Goal: Task Accomplishment & Management: Complete application form

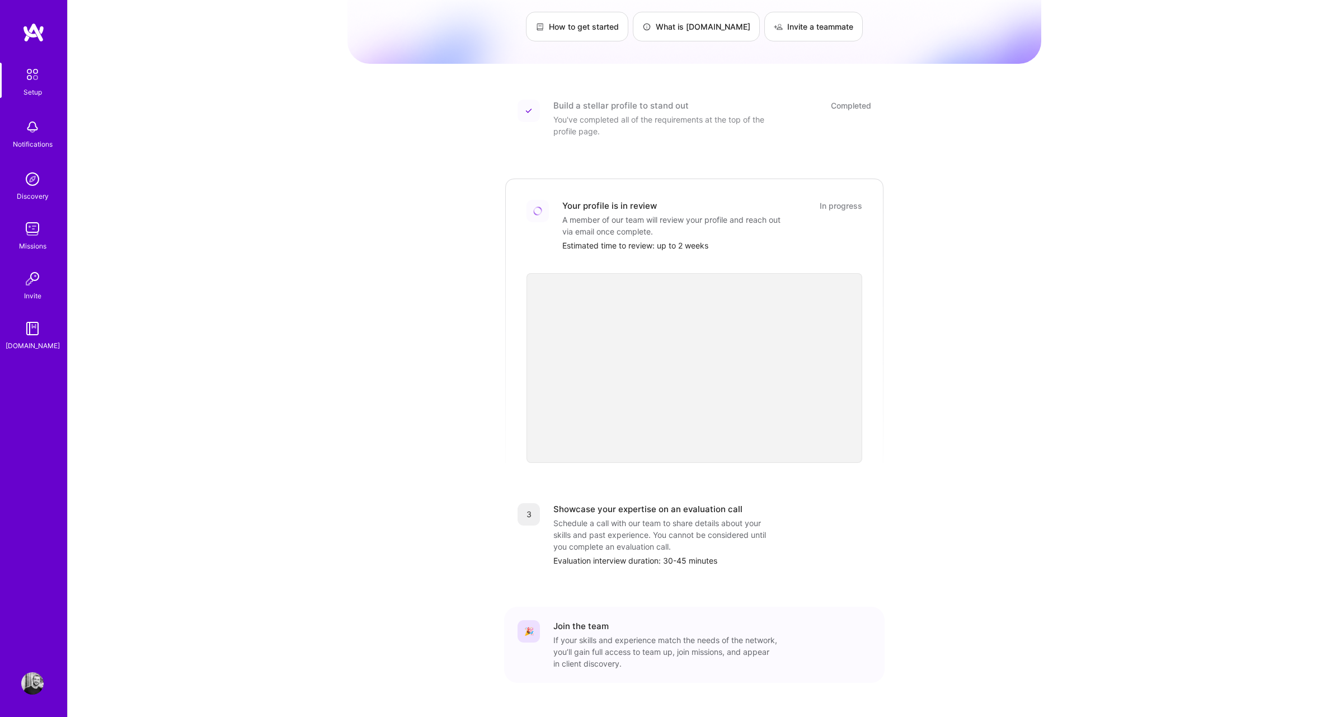
scroll to position [97, 0]
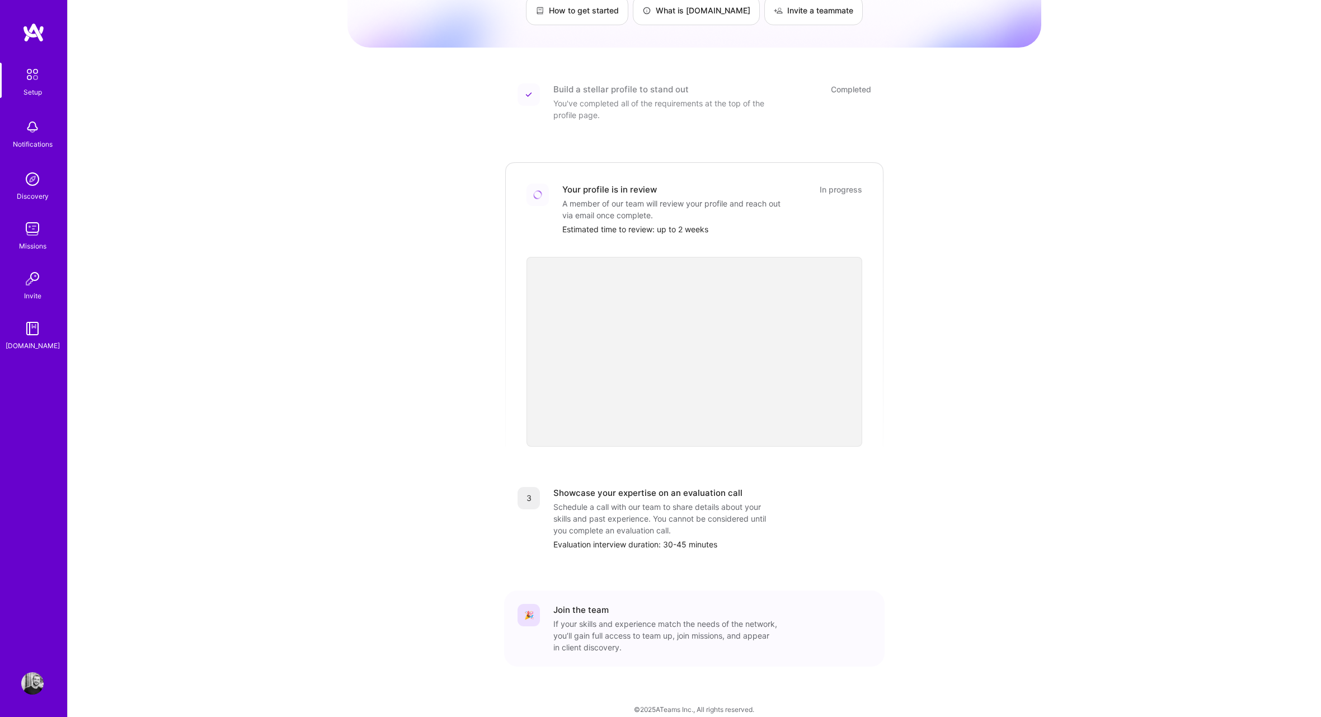
drag, startPoint x: 41, startPoint y: 139, endPoint x: 25, endPoint y: 179, distance: 42.9
click at [41, 139] on div "Notifications" at bounding box center [33, 144] width 40 height 12
click at [25, 182] on img at bounding box center [32, 179] width 22 height 22
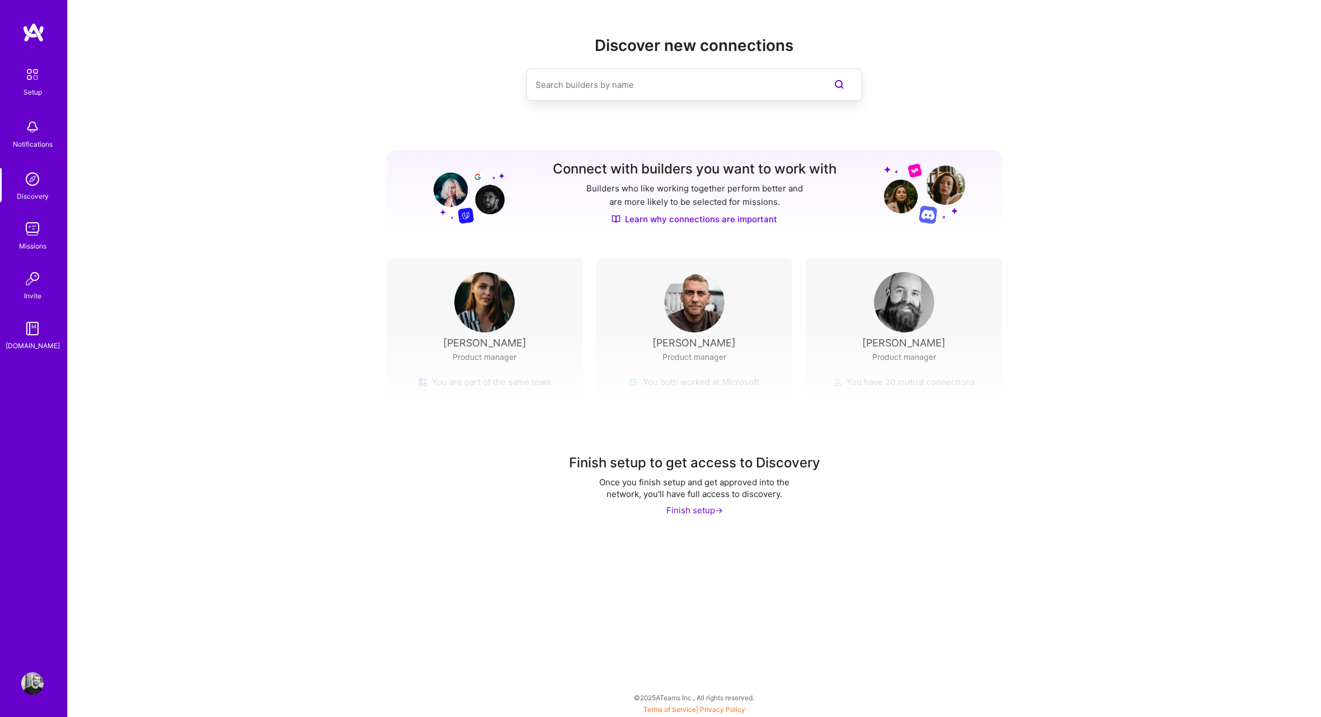
click at [456, 325] on img at bounding box center [484, 302] width 60 height 60
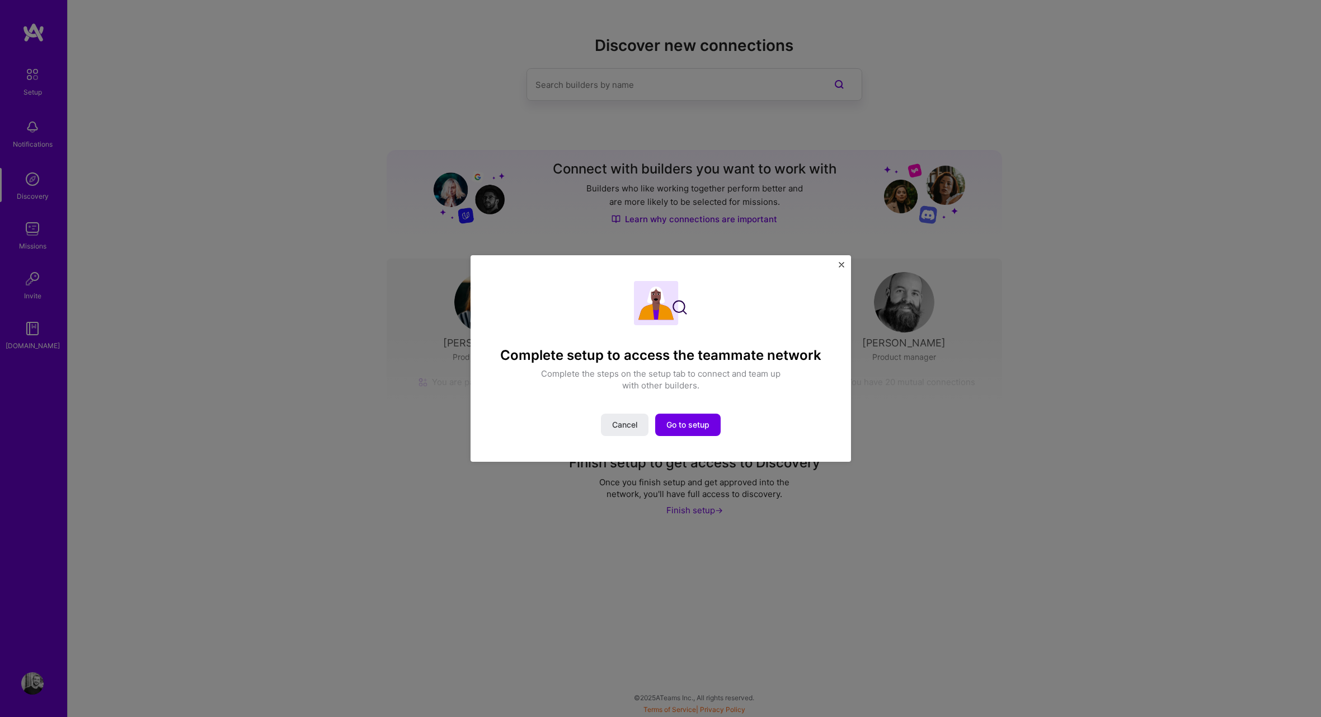
click at [839, 262] on img "Close" at bounding box center [842, 265] width 6 height 6
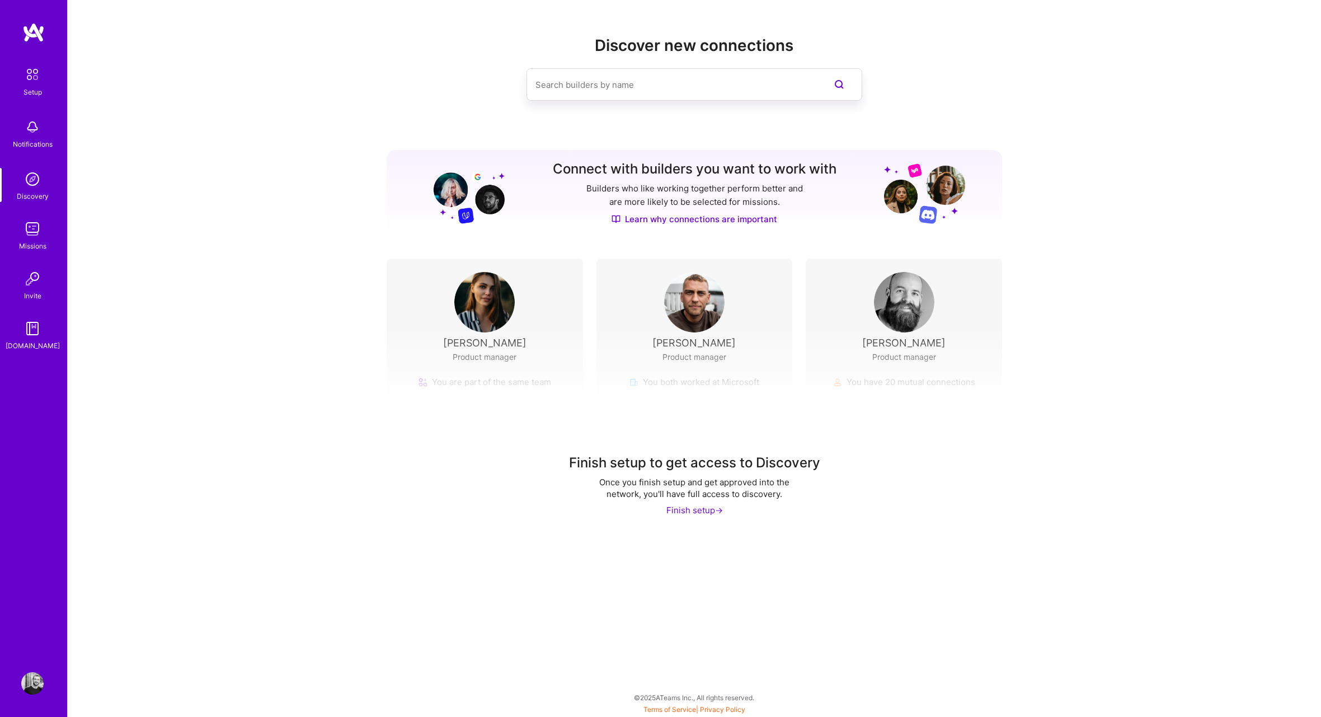
click at [37, 238] on img at bounding box center [32, 229] width 22 height 22
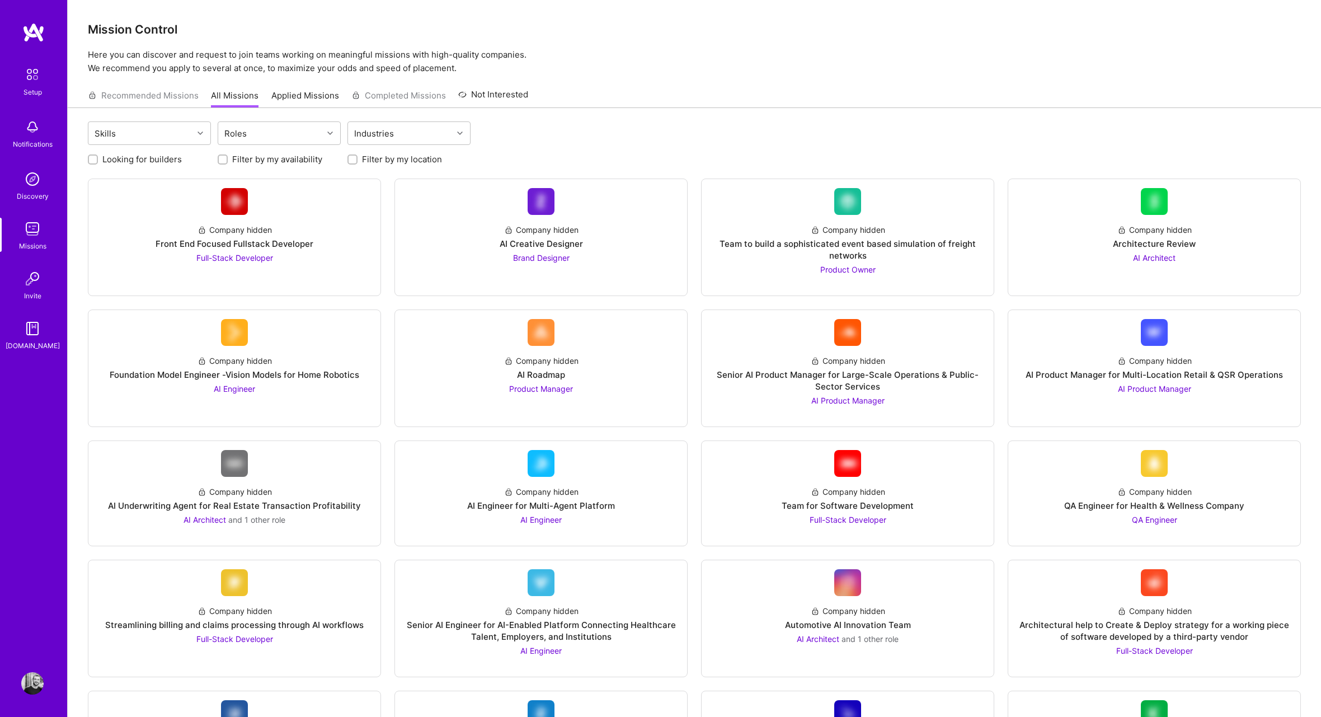
click at [154, 97] on div "Recommended Missions All Missions Applied Missions Completed Missions Not Inter…" at bounding box center [308, 95] width 440 height 24
click at [423, 479] on div "Company hidden AI Engineer for Multi-Agent Platform AI Engineer" at bounding box center [541, 501] width 274 height 49
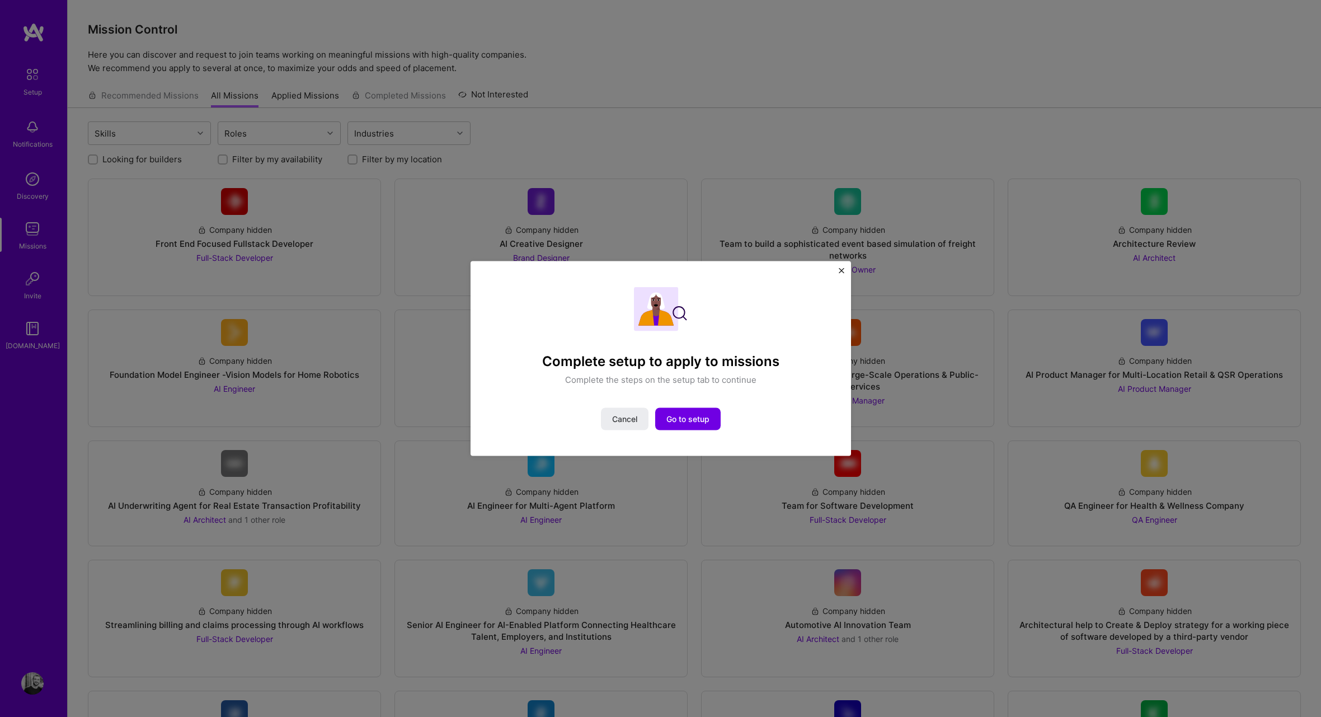
click at [845, 270] on div "Complete setup to apply to missions Complete the steps on the setup tab to cont…" at bounding box center [661, 358] width 381 height 195
click at [842, 270] on img "Close" at bounding box center [842, 270] width 6 height 6
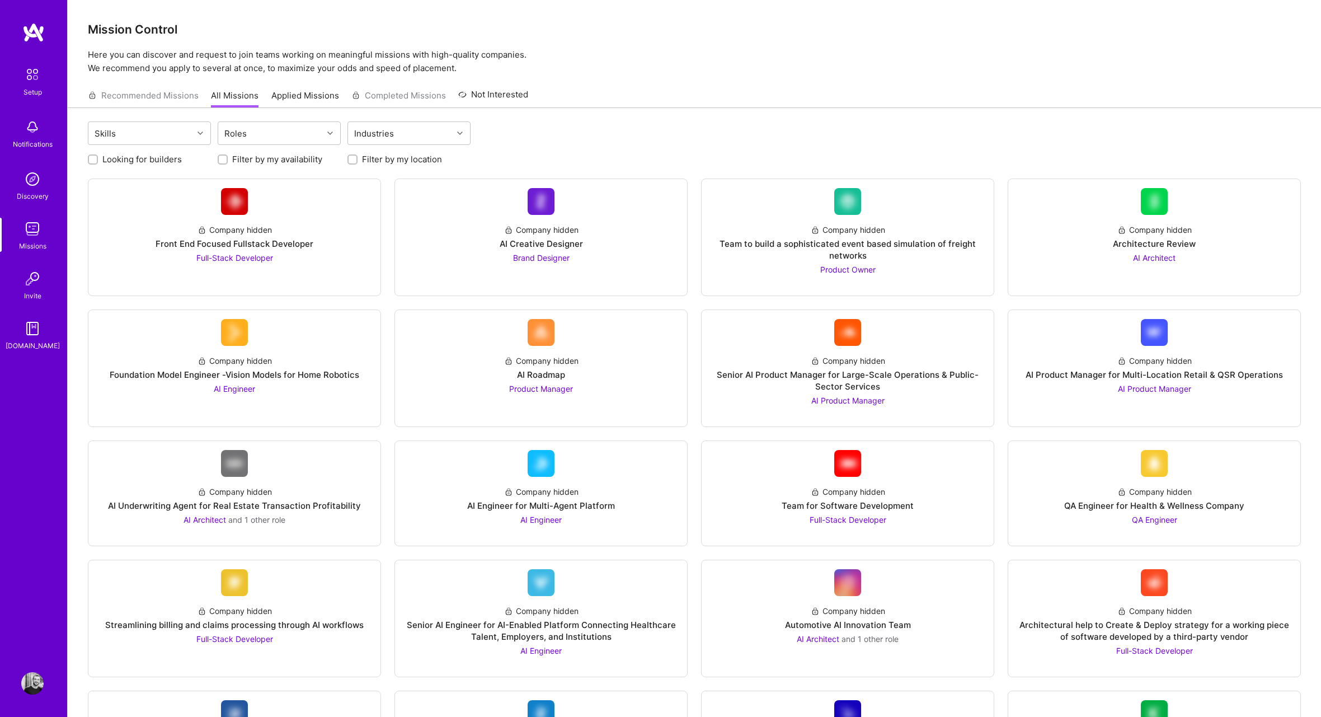
click at [41, 130] on img at bounding box center [32, 127] width 22 height 22
click at [32, 171] on img at bounding box center [32, 179] width 22 height 22
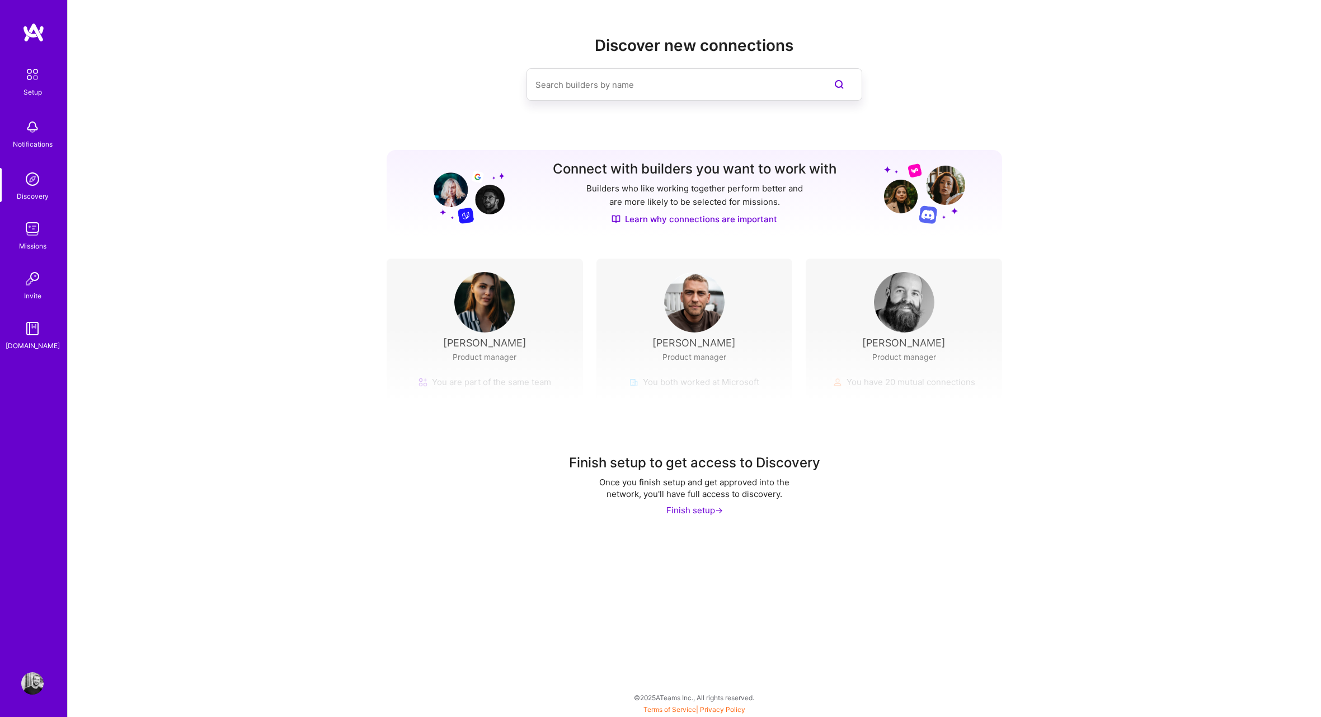
click at [29, 218] on img at bounding box center [32, 229] width 22 height 22
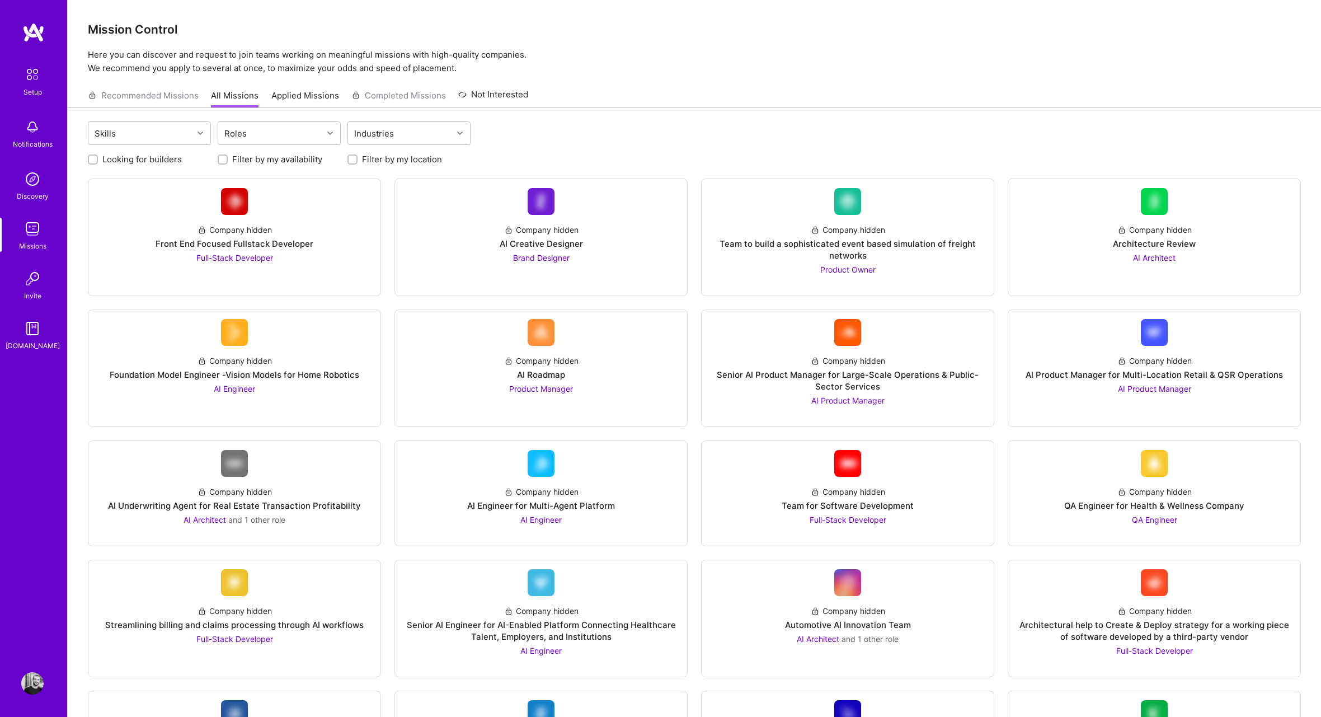
click at [27, 282] on img at bounding box center [32, 278] width 22 height 22
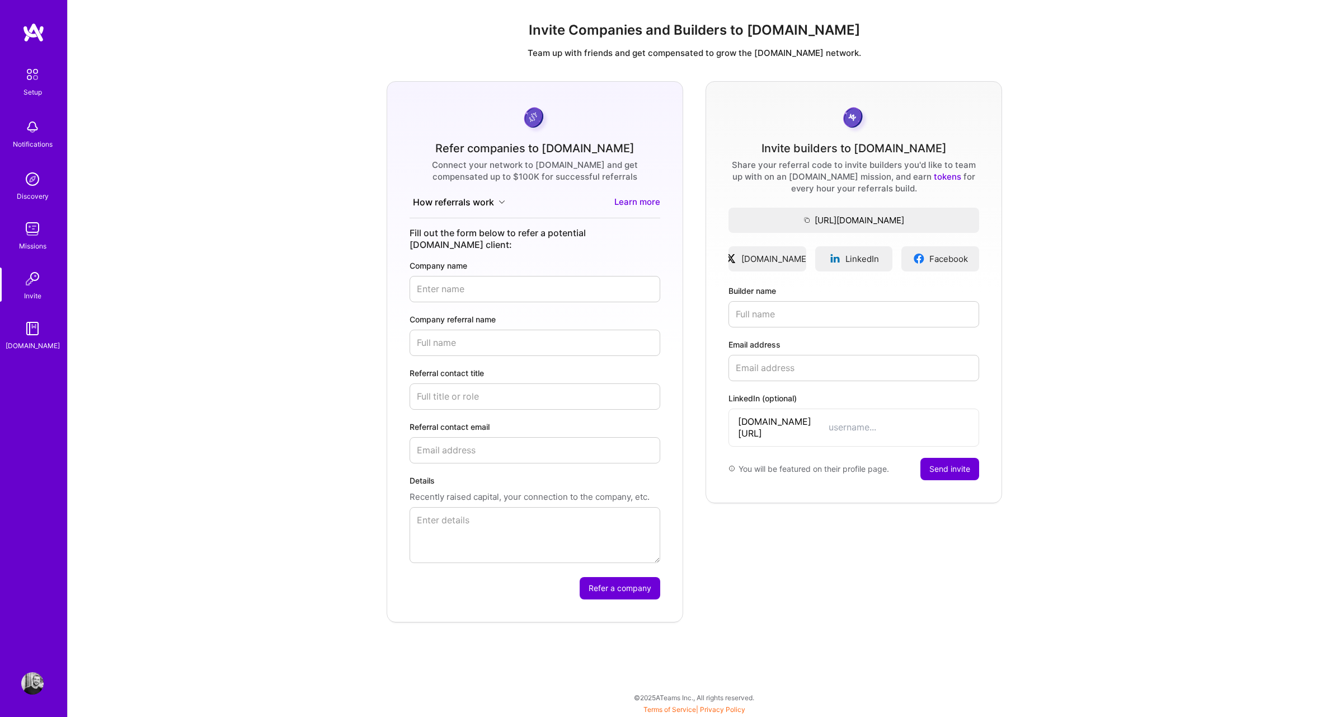
click at [33, 349] on div "[DOMAIN_NAME]" at bounding box center [33, 346] width 54 height 12
